Goal: Transaction & Acquisition: Download file/media

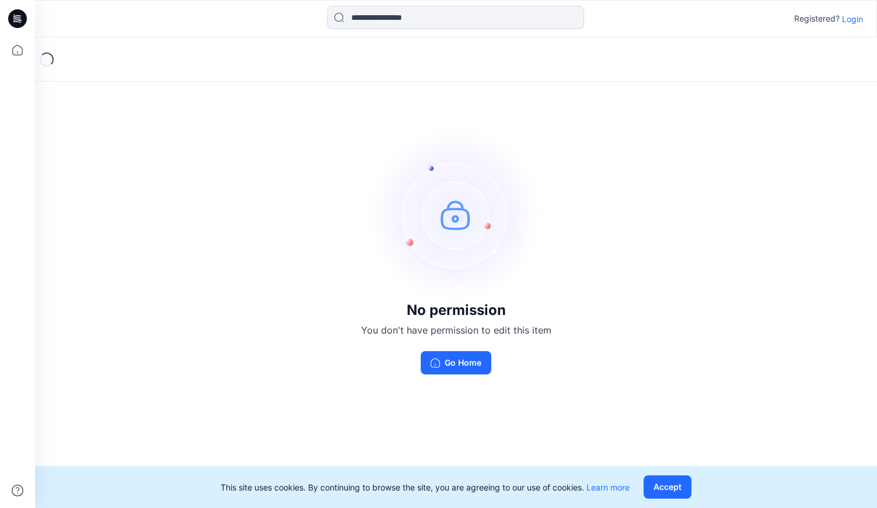
click at [855, 20] on p "Login" at bounding box center [852, 19] width 21 height 12
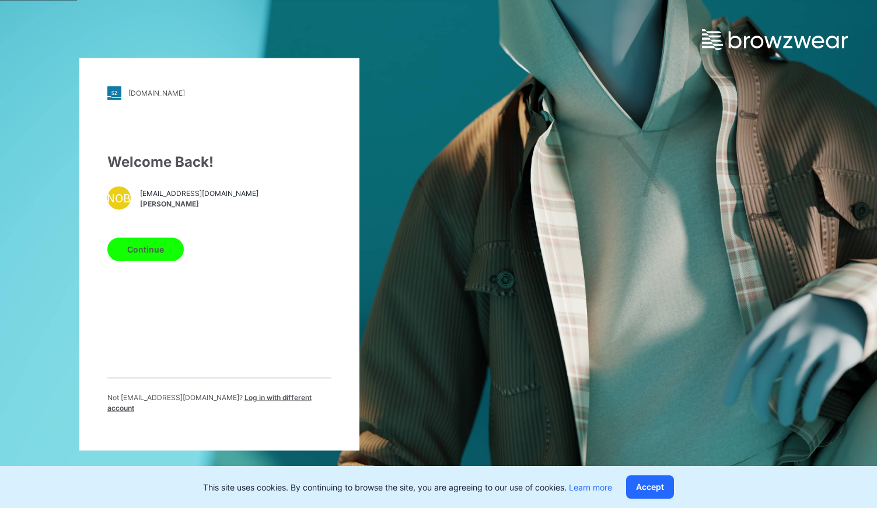
click at [156, 256] on button "Continue" at bounding box center [145, 249] width 76 height 23
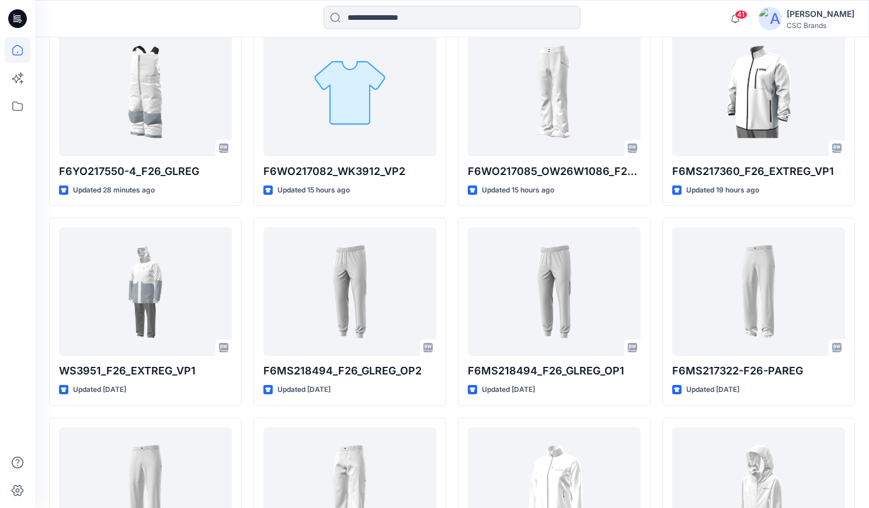
scroll to position [375, 0]
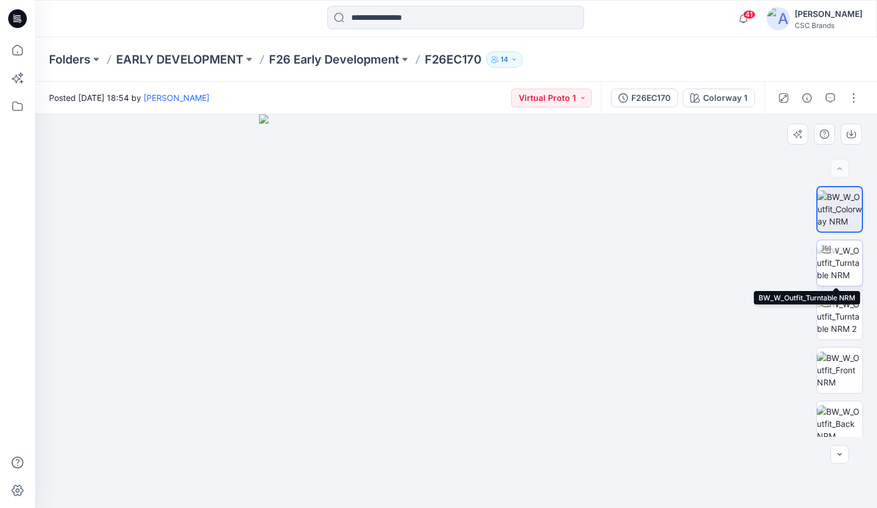
click at [838, 266] on img at bounding box center [840, 263] width 46 height 37
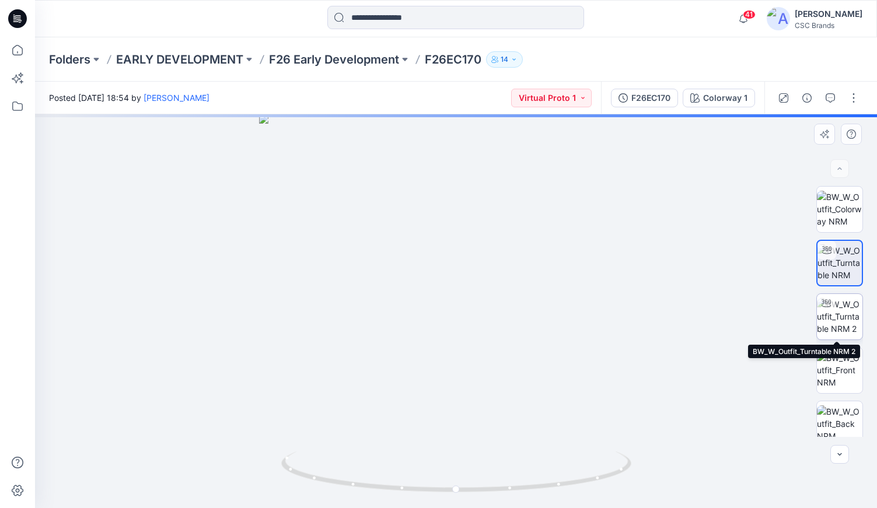
click at [839, 317] on img at bounding box center [840, 316] width 46 height 37
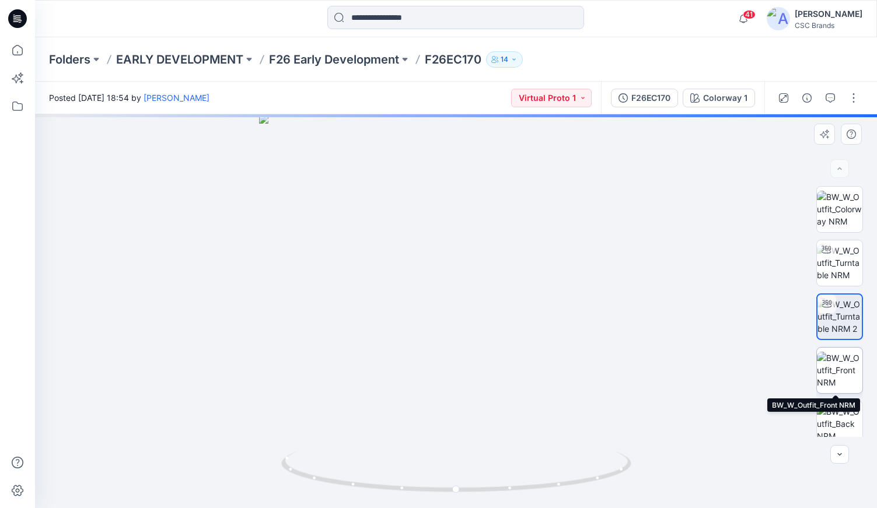
click at [841, 365] on img at bounding box center [840, 370] width 46 height 37
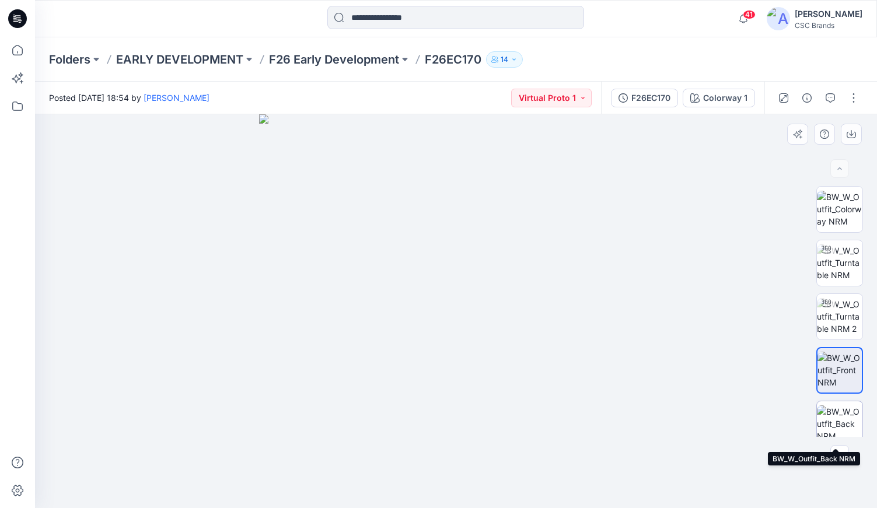
click at [834, 420] on img at bounding box center [840, 424] width 46 height 37
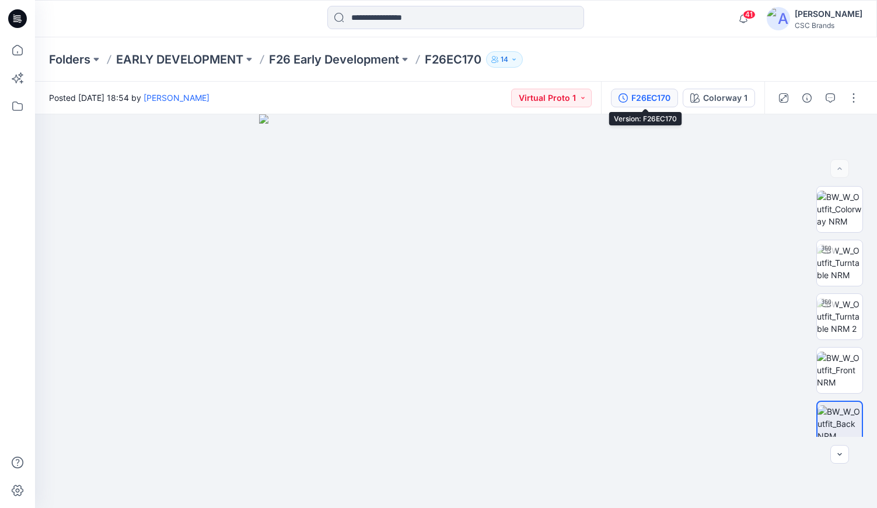
click at [628, 95] on icon "button" at bounding box center [623, 97] width 9 height 9
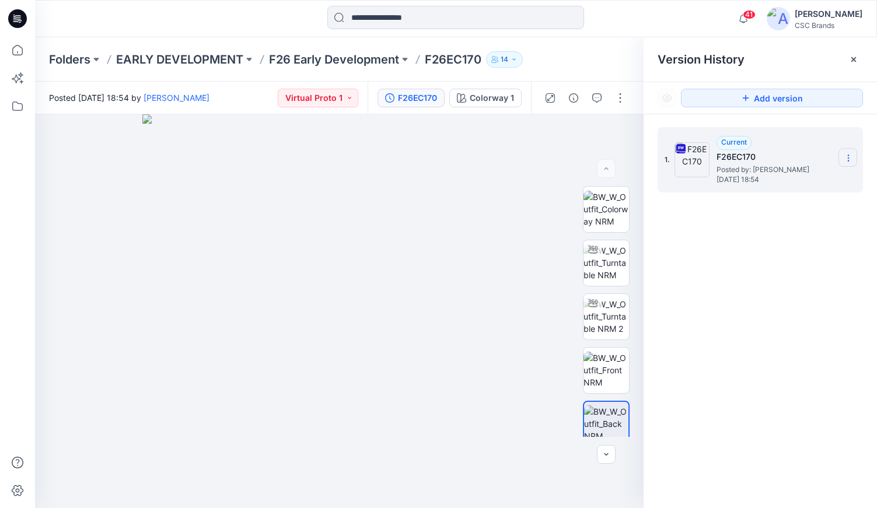
click at [848, 161] on icon at bounding box center [848, 161] width 1 height 1
click at [772, 181] on span "Download Source BW File" at bounding box center [789, 181] width 97 height 14
